Goal: Task Accomplishment & Management: Manage account settings

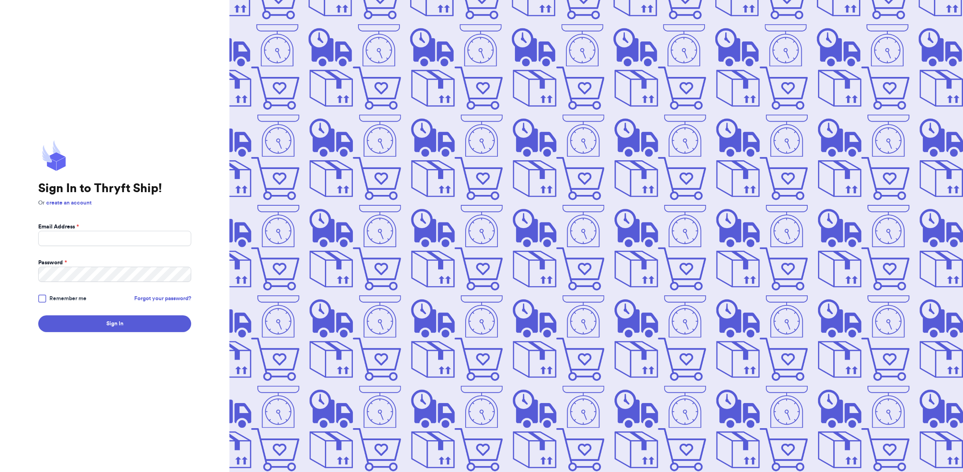
click at [60, 222] on div "Sign In to Thryft Ship! Or create an account Email Address * Password * Remembe…" at bounding box center [114, 236] width 153 height 192
click at [73, 237] on input "Email Address *" at bounding box center [114, 238] width 153 height 15
type input "[EMAIL_ADDRESS][DOMAIN_NAME]"
click at [132, 326] on button "Sign In" at bounding box center [114, 323] width 153 height 17
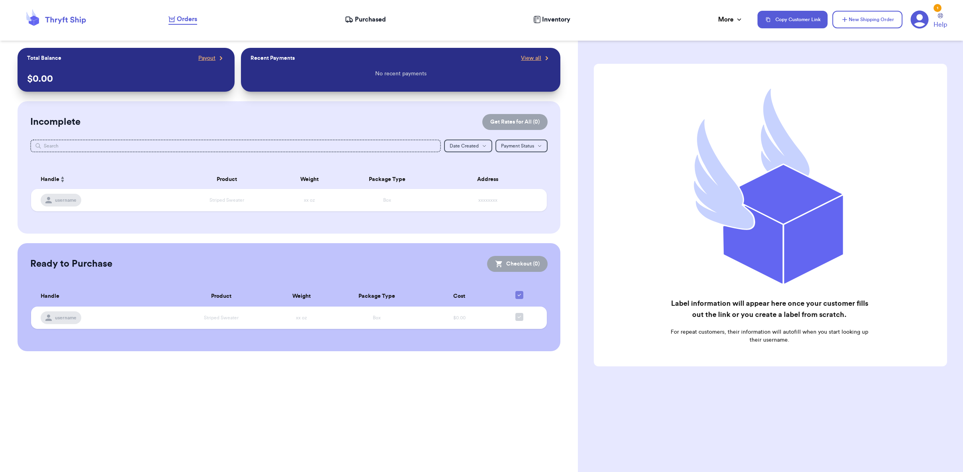
click at [378, 13] on nav "Orders Purchased Inventory More Stats Completed Orders Payments Payouts Copy Cu…" at bounding box center [562, 19] width 803 height 26
click at [378, 21] on span "Purchased" at bounding box center [370, 20] width 31 height 10
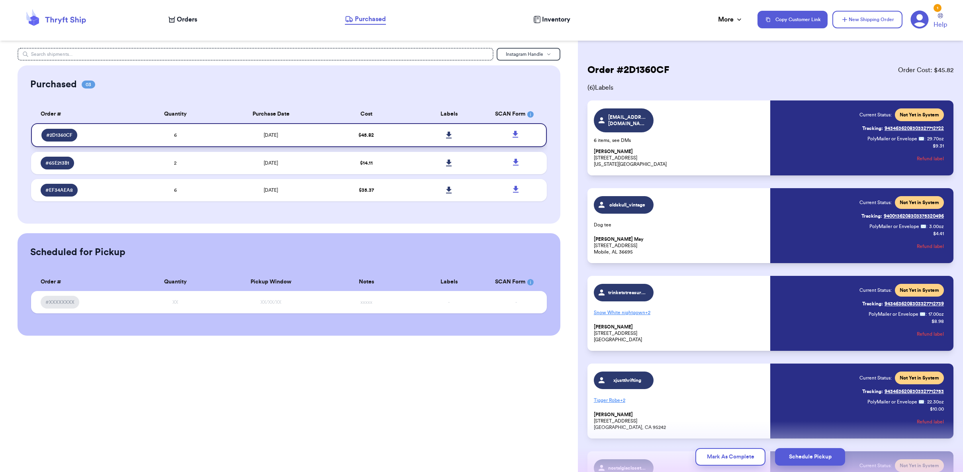
click at [449, 135] on icon at bounding box center [449, 134] width 6 height 7
